Goal: Information Seeking & Learning: Find specific page/section

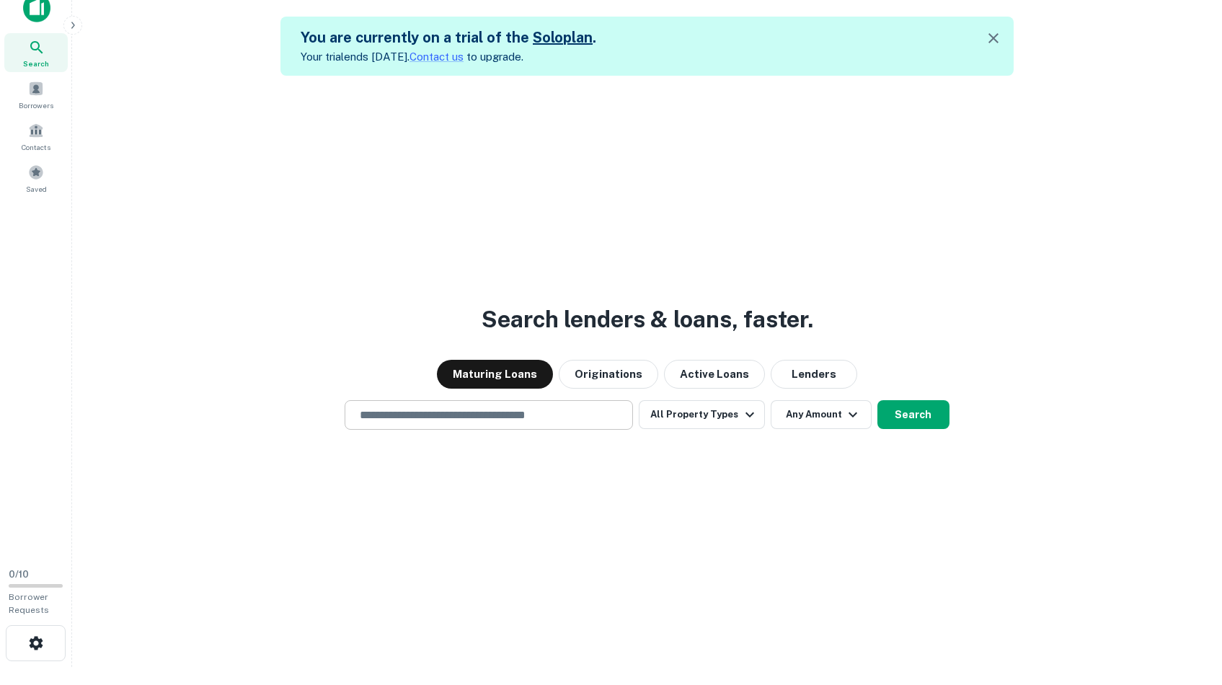
scroll to position [23, 0]
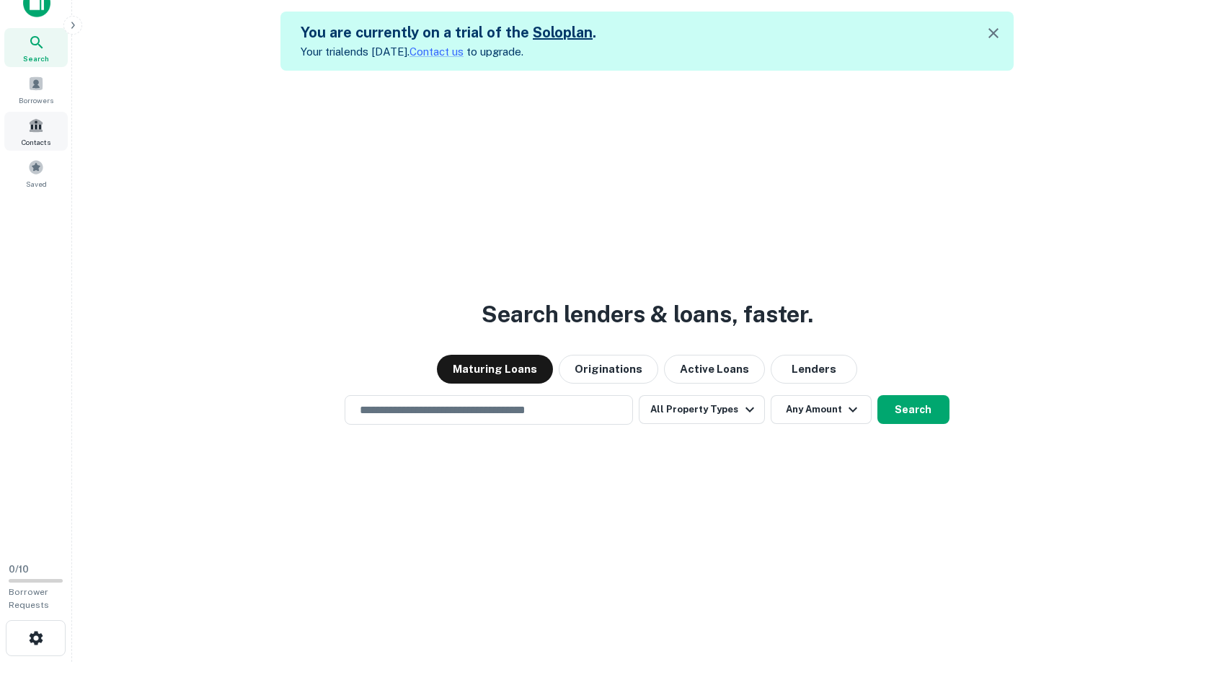
click at [45, 131] on div "Contacts" at bounding box center [35, 131] width 63 height 39
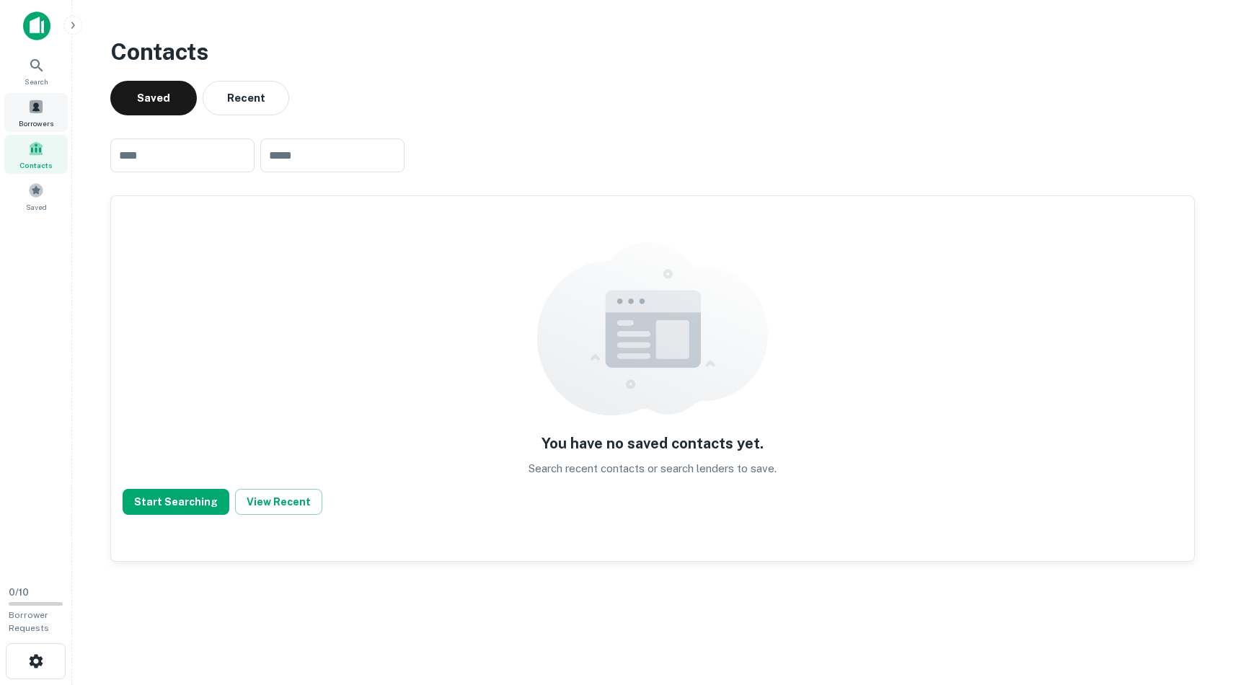
click at [29, 118] on span "Borrowers" at bounding box center [36, 124] width 35 height 12
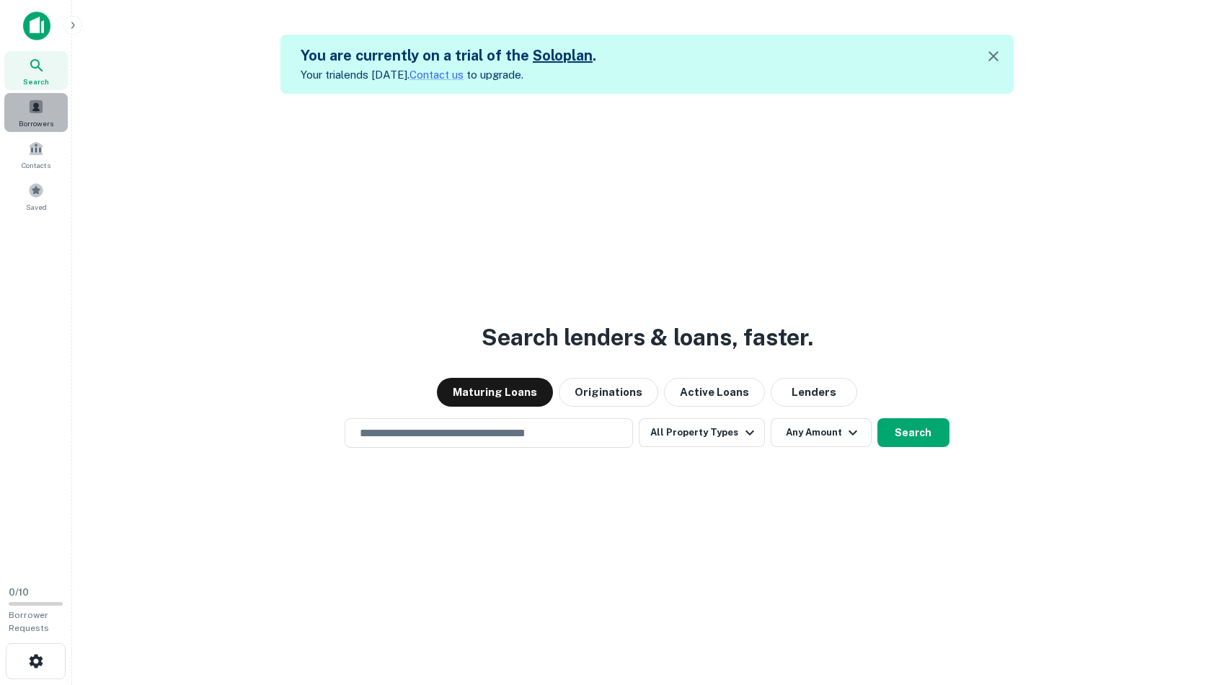
click at [35, 109] on span at bounding box center [36, 107] width 16 height 16
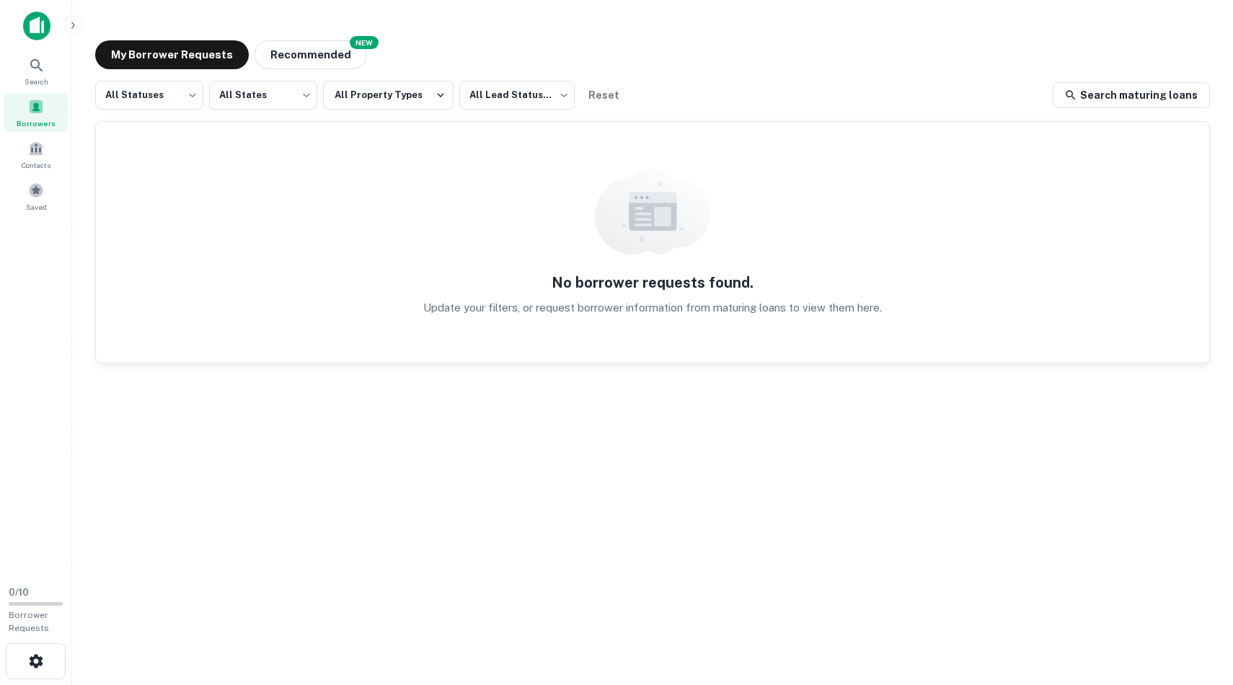
click at [293, 115] on div "All Statuses *** ​ All States *** ​ All Property Types All Lead Statuses *** ​ …" at bounding box center [652, 356] width 1115 height 550
click at [283, 106] on body "Search Borrowers Contacts Saved 0 / 10 Borrower Requests My Borrower Requests N…" at bounding box center [616, 342] width 1233 height 685
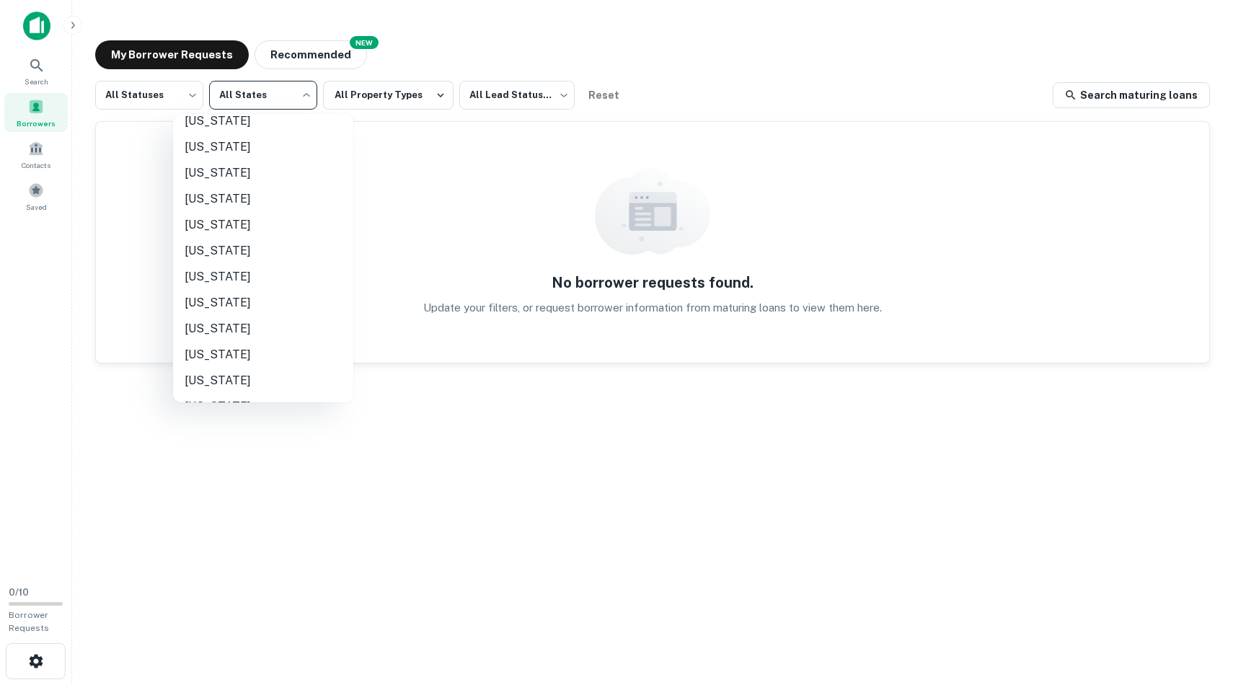
scroll to position [793, 0]
click at [249, 167] on li "New York" at bounding box center [263, 170] width 180 height 26
type input "**"
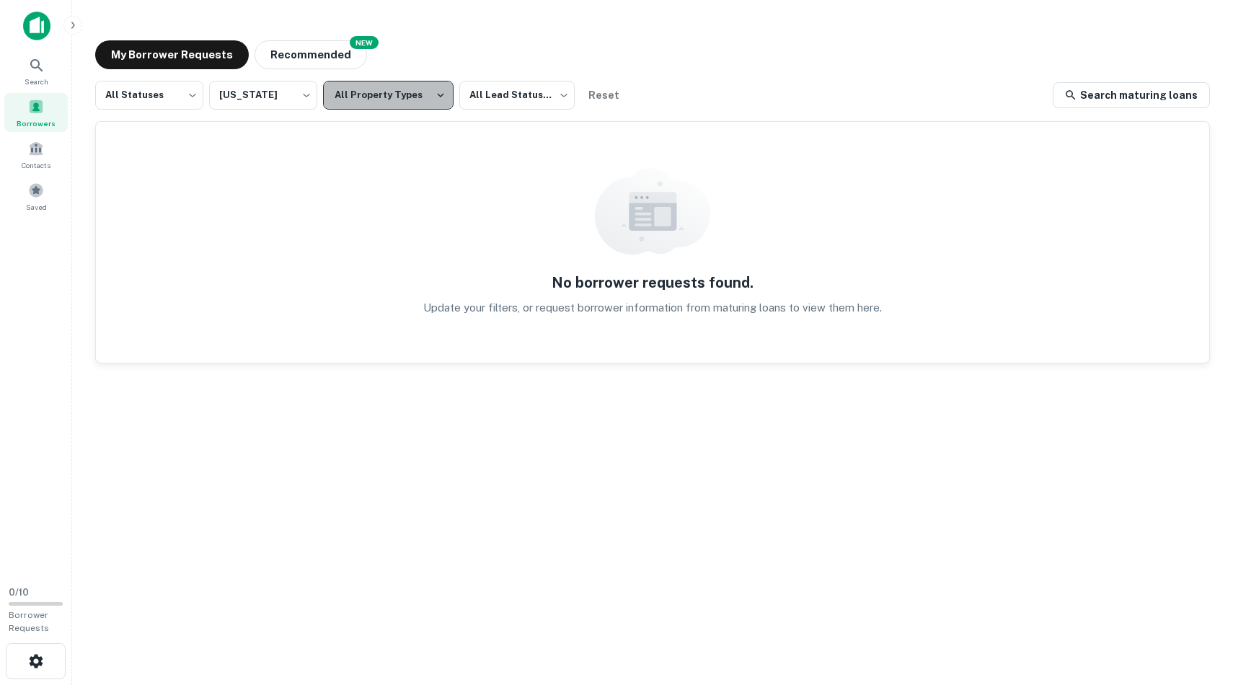
click at [417, 97] on button "All Property Types" at bounding box center [388, 95] width 131 height 29
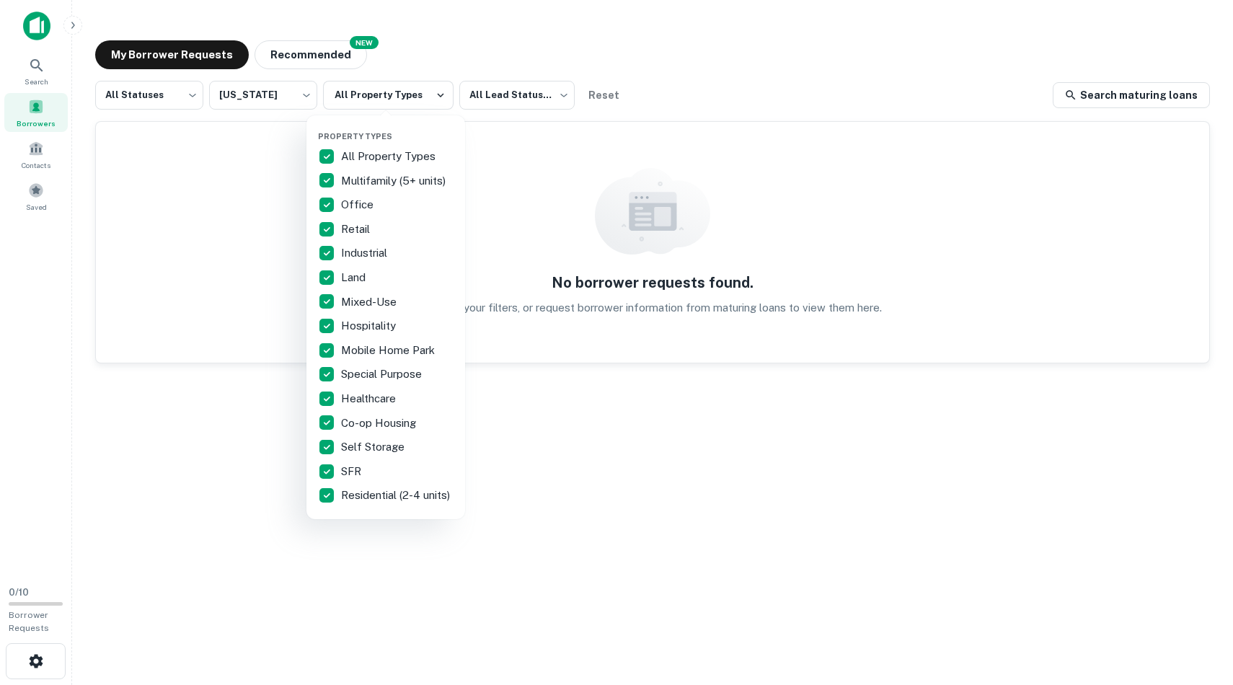
click at [361, 152] on p "All Property Types" at bounding box center [389, 156] width 97 height 17
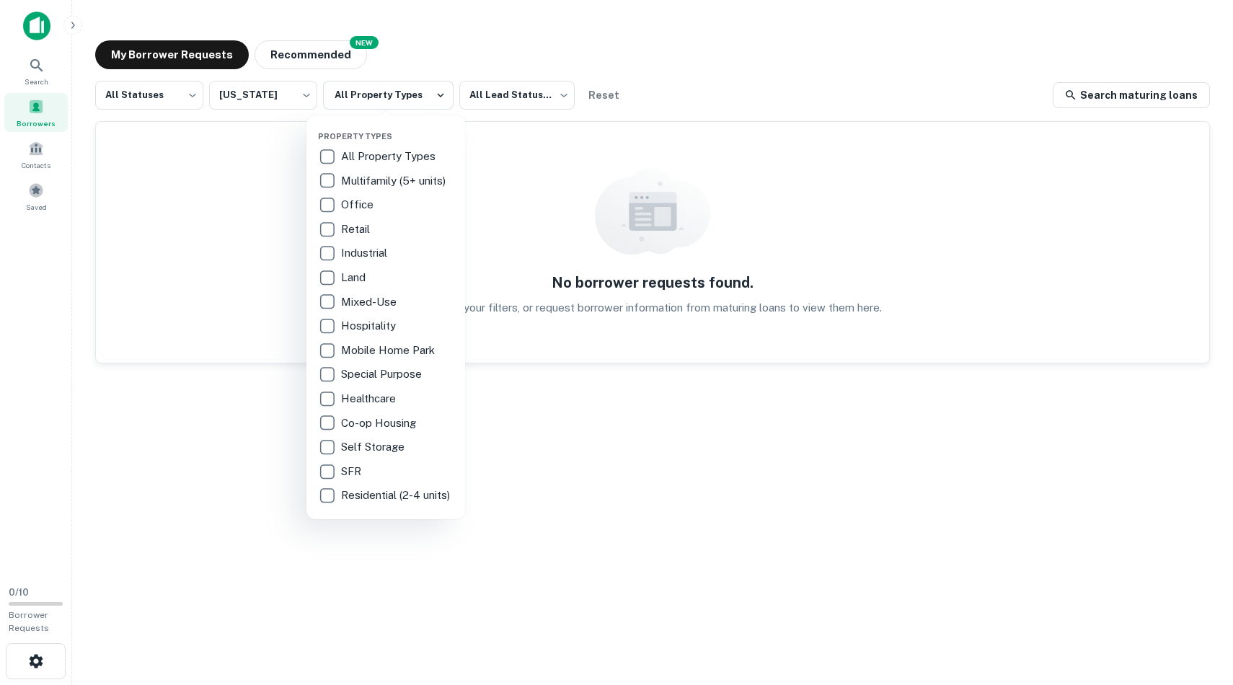
click at [354, 286] on div "Land" at bounding box center [386, 277] width 136 height 25
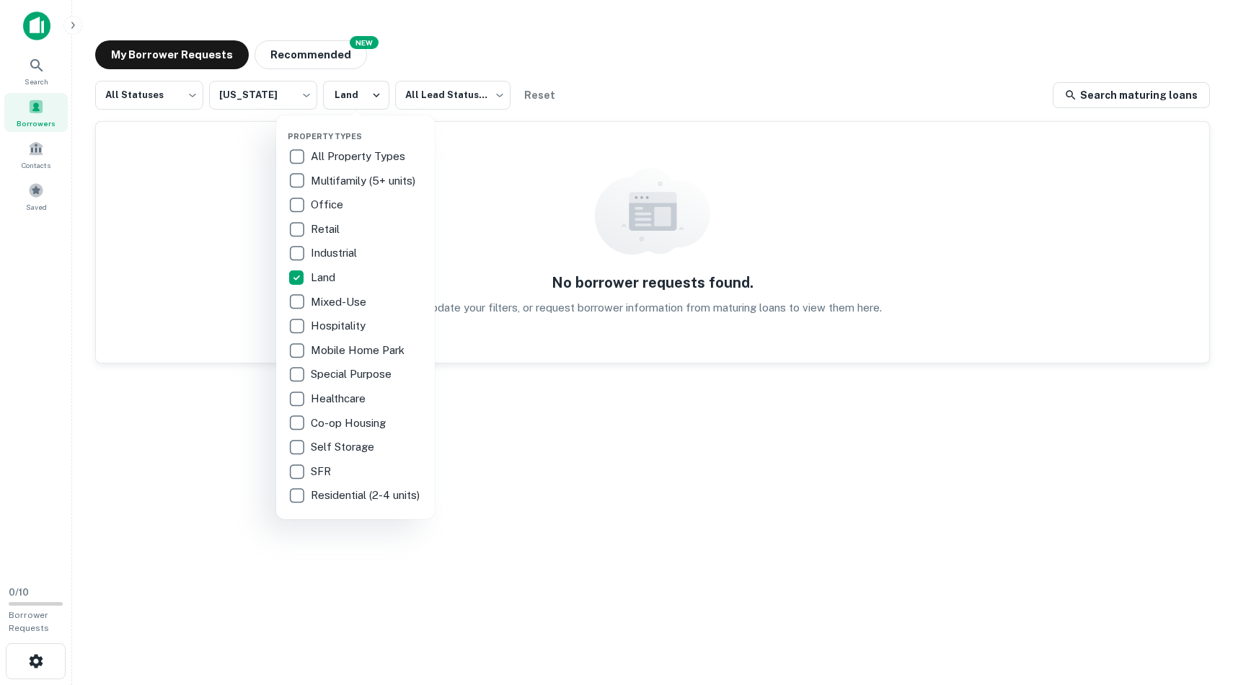
click at [329, 280] on p "Land" at bounding box center [324, 277] width 27 height 17
click at [203, 455] on div at bounding box center [616, 342] width 1233 height 685
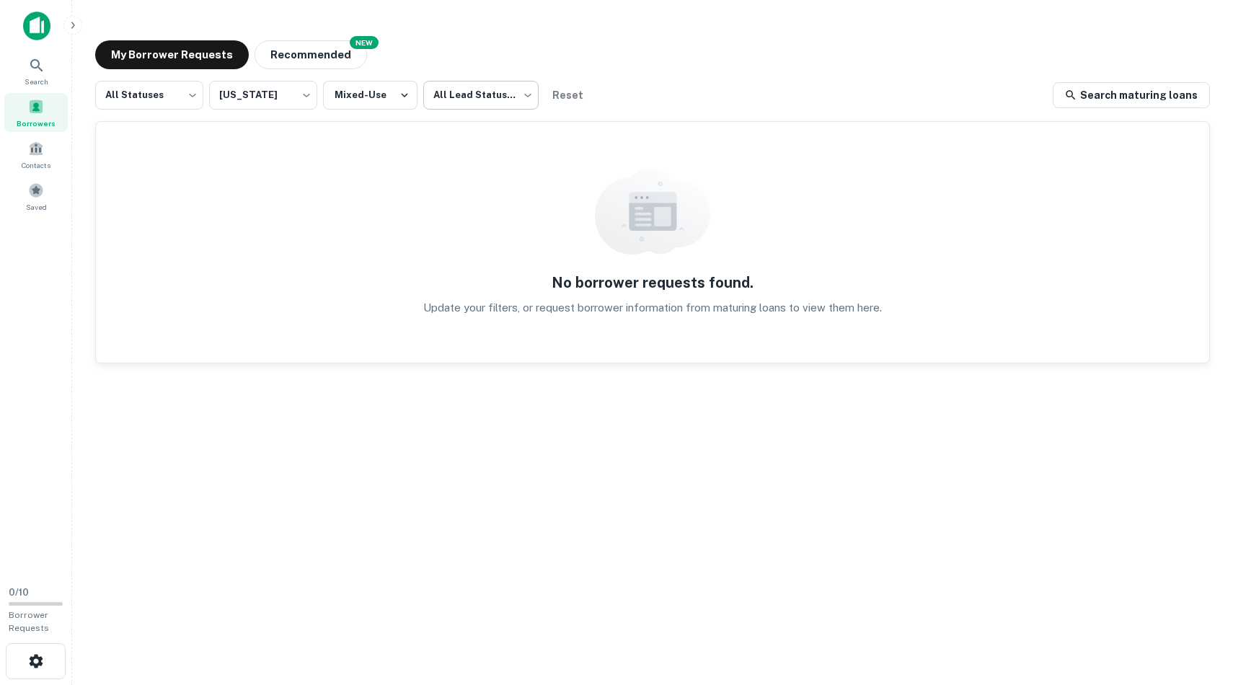
click at [485, 93] on body "Search Borrowers Contacts Saved 0 / 10 Borrower Requests My Borrower Requests N…" at bounding box center [616, 342] width 1233 height 685
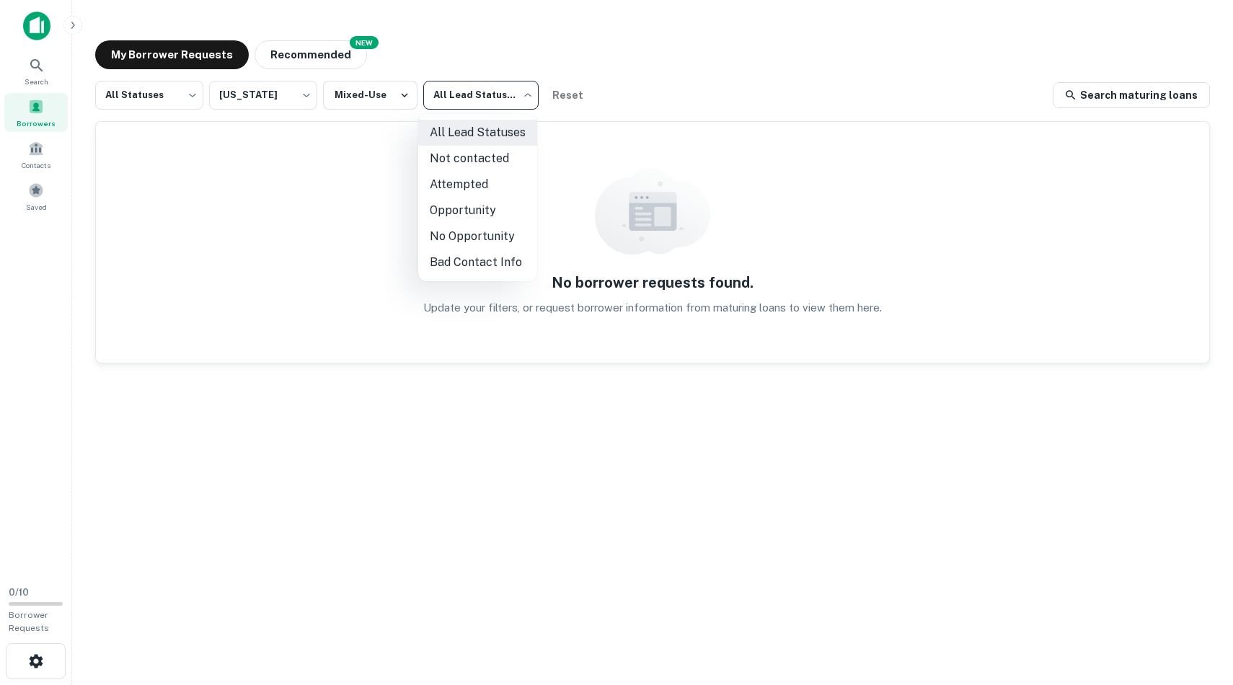
click at [485, 93] on div at bounding box center [616, 342] width 1233 height 685
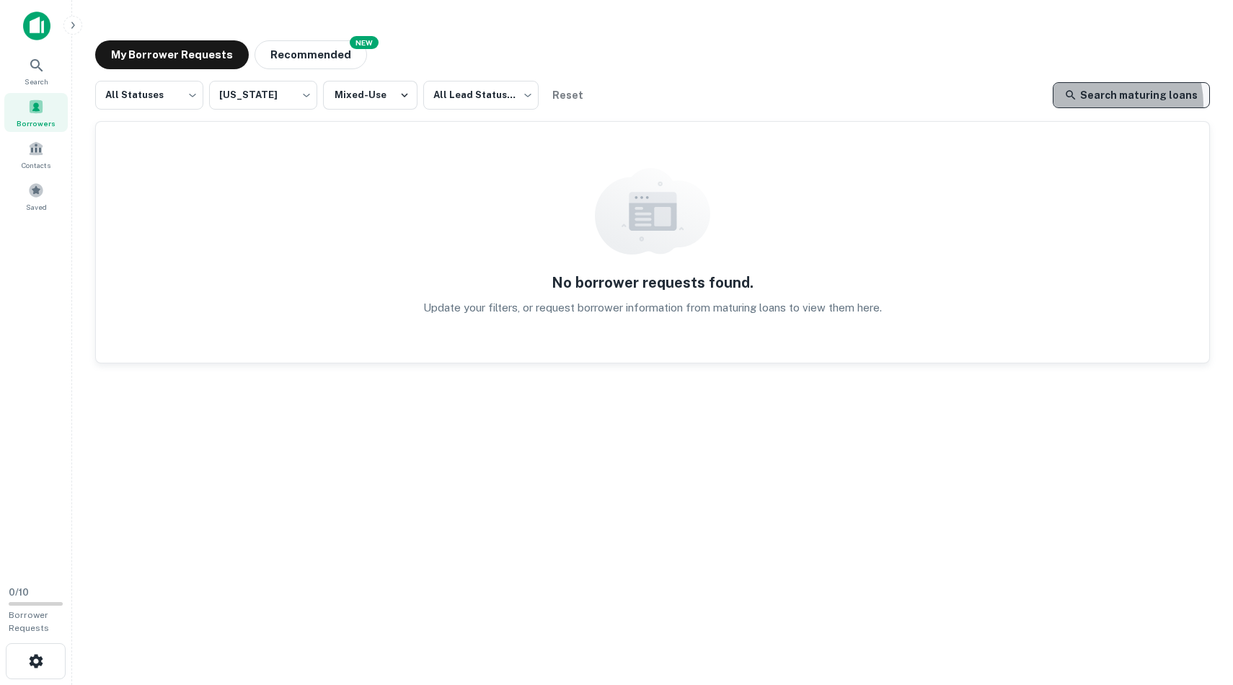
click at [1121, 104] on link "Search maturing loans" at bounding box center [1131, 95] width 157 height 26
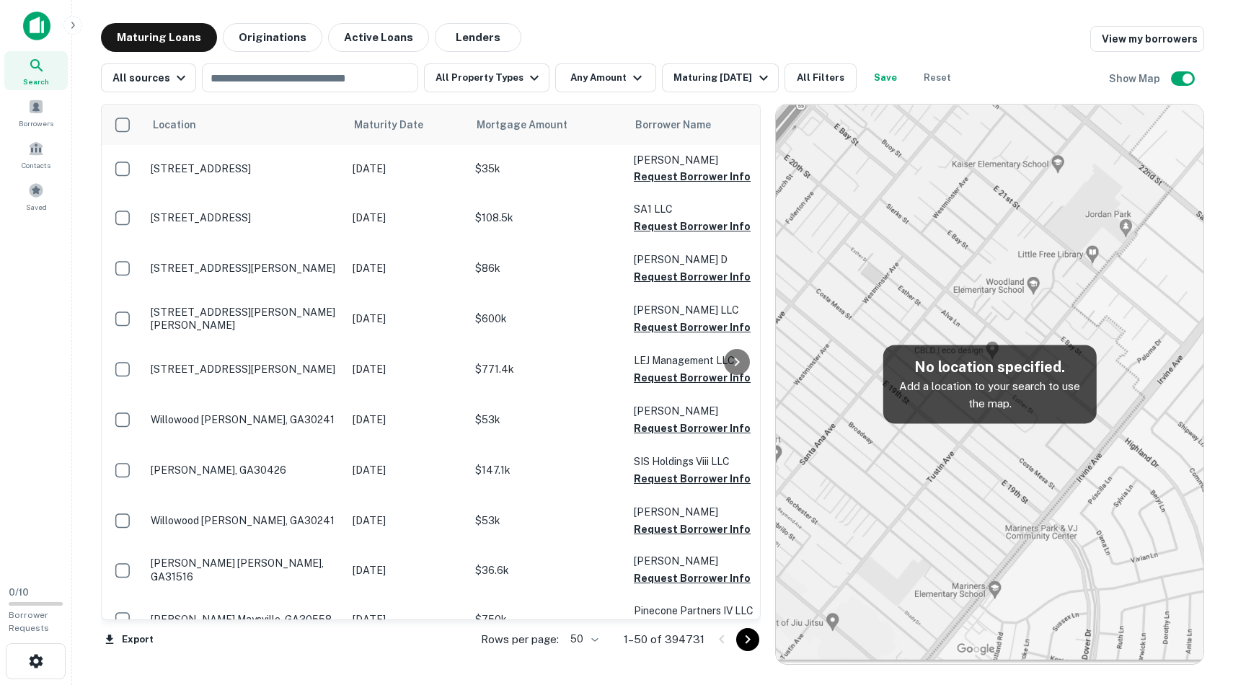
click at [960, 352] on div "No location specified. Add a location to your search to use the map." at bounding box center [989, 384] width 213 height 79
click at [317, 83] on input "text" at bounding box center [309, 78] width 206 height 20
type input "*********"
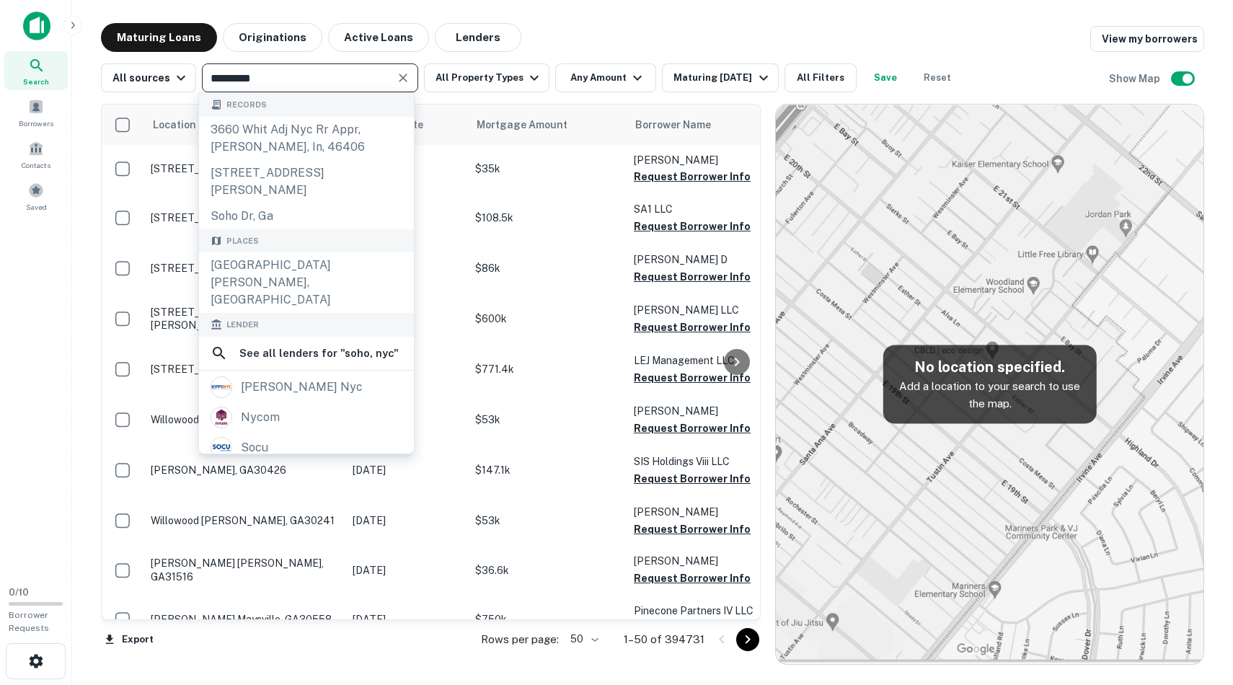
click at [397, 79] on icon "Clear" at bounding box center [403, 78] width 14 height 14
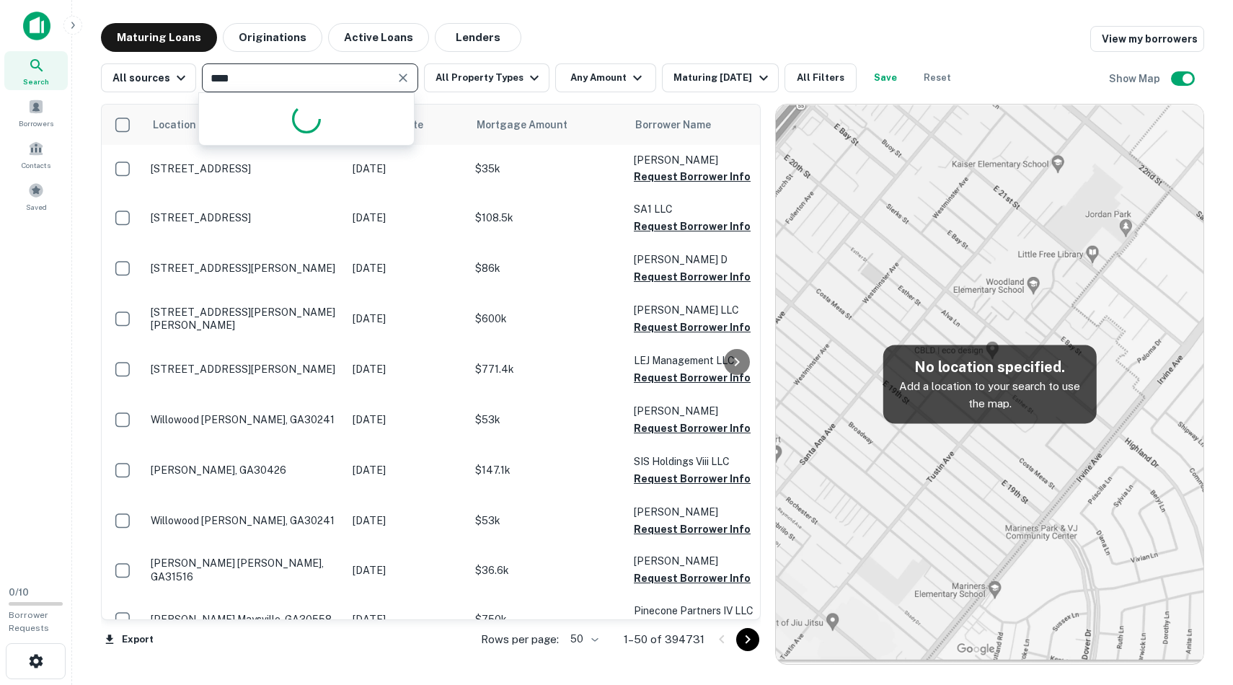
type input "*****"
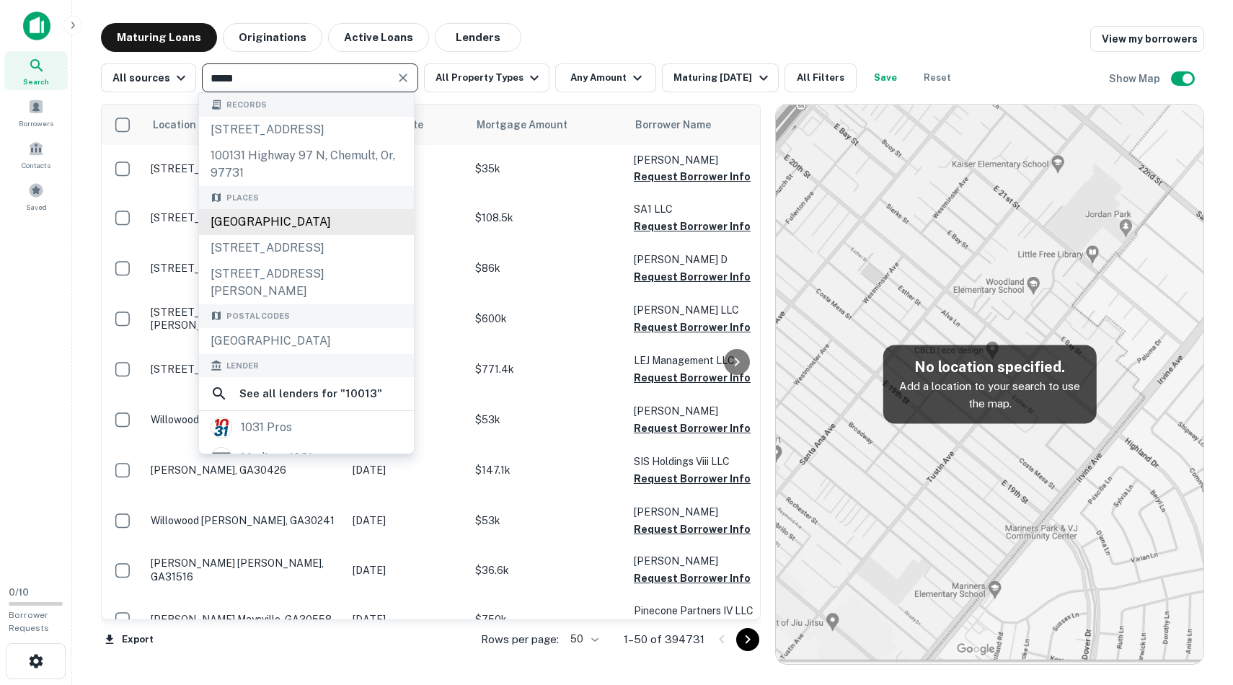
click at [348, 235] on div "[GEOGRAPHIC_DATA]" at bounding box center [306, 222] width 215 height 26
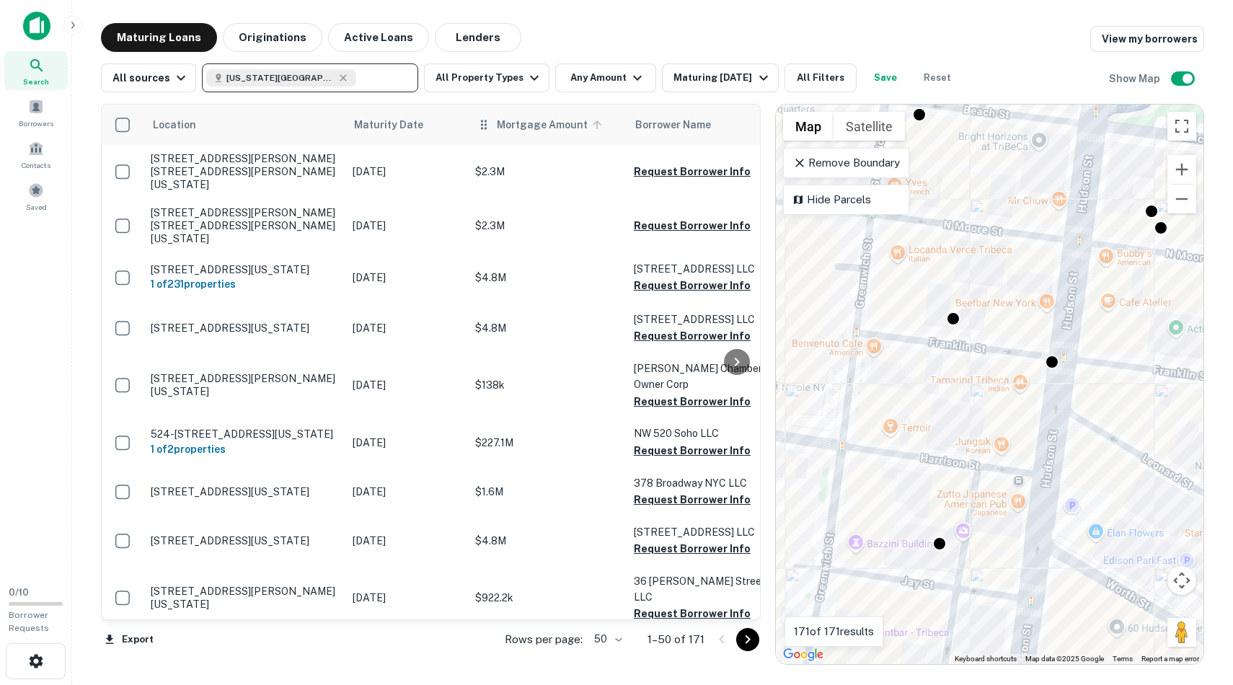
click at [542, 129] on span "Mortgage Amount" at bounding box center [552, 124] width 110 height 17
